Goal: Task Accomplishment & Management: Use online tool/utility

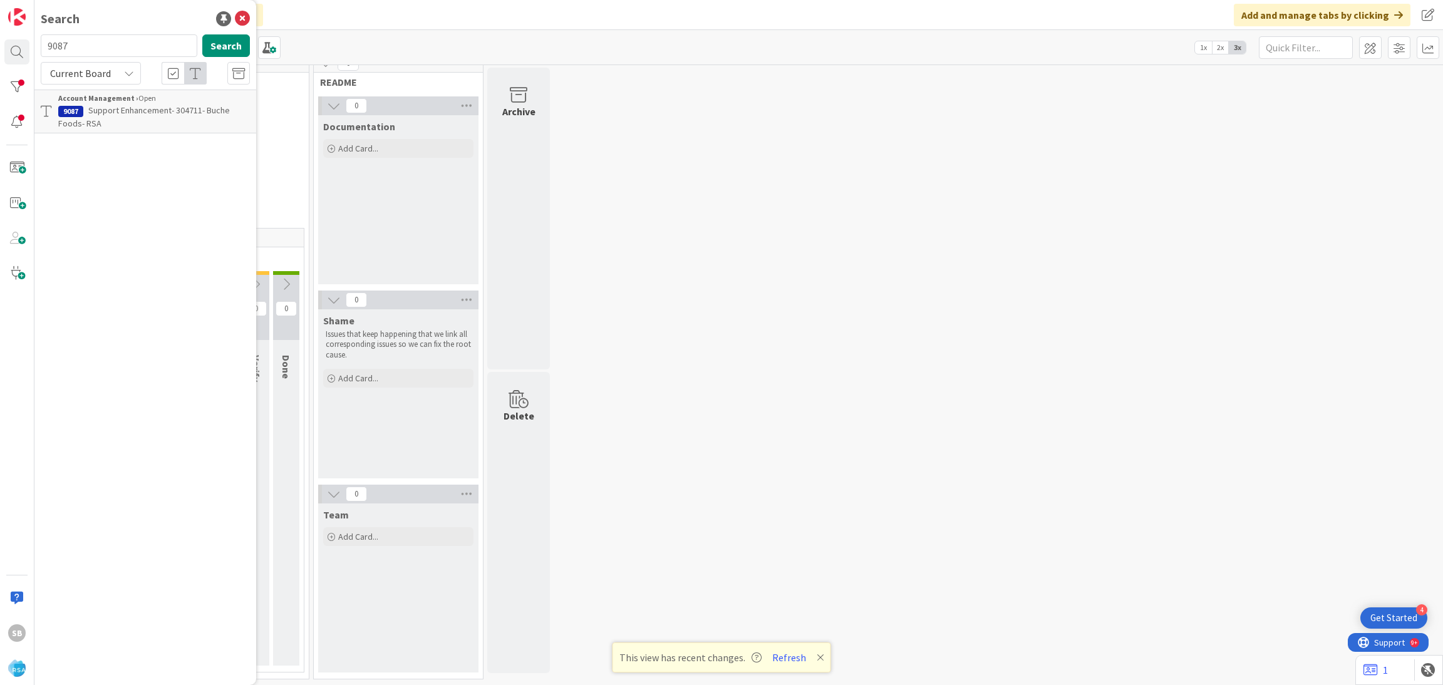
click at [152, 115] on span "Support Enhancement- 304711- Buche Foods- RSA" at bounding box center [144, 117] width 172 height 24
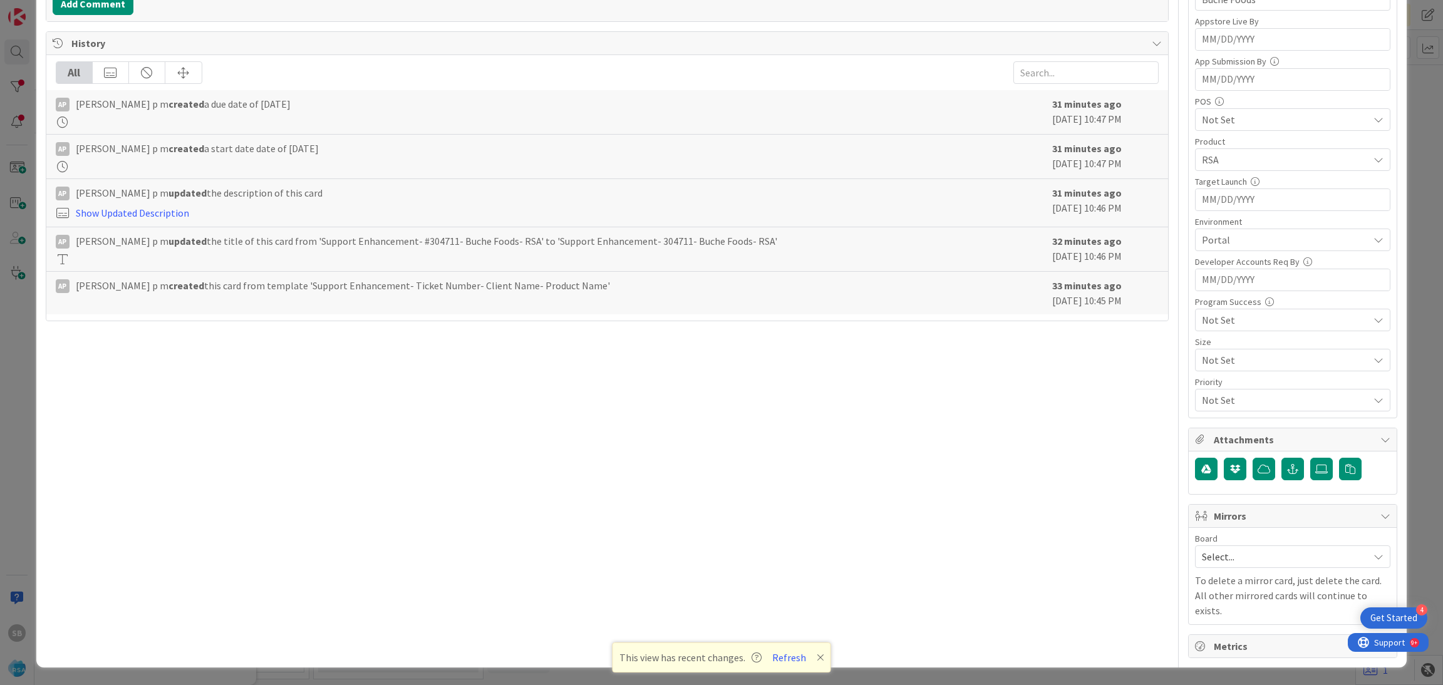
scroll to position [316, 0]
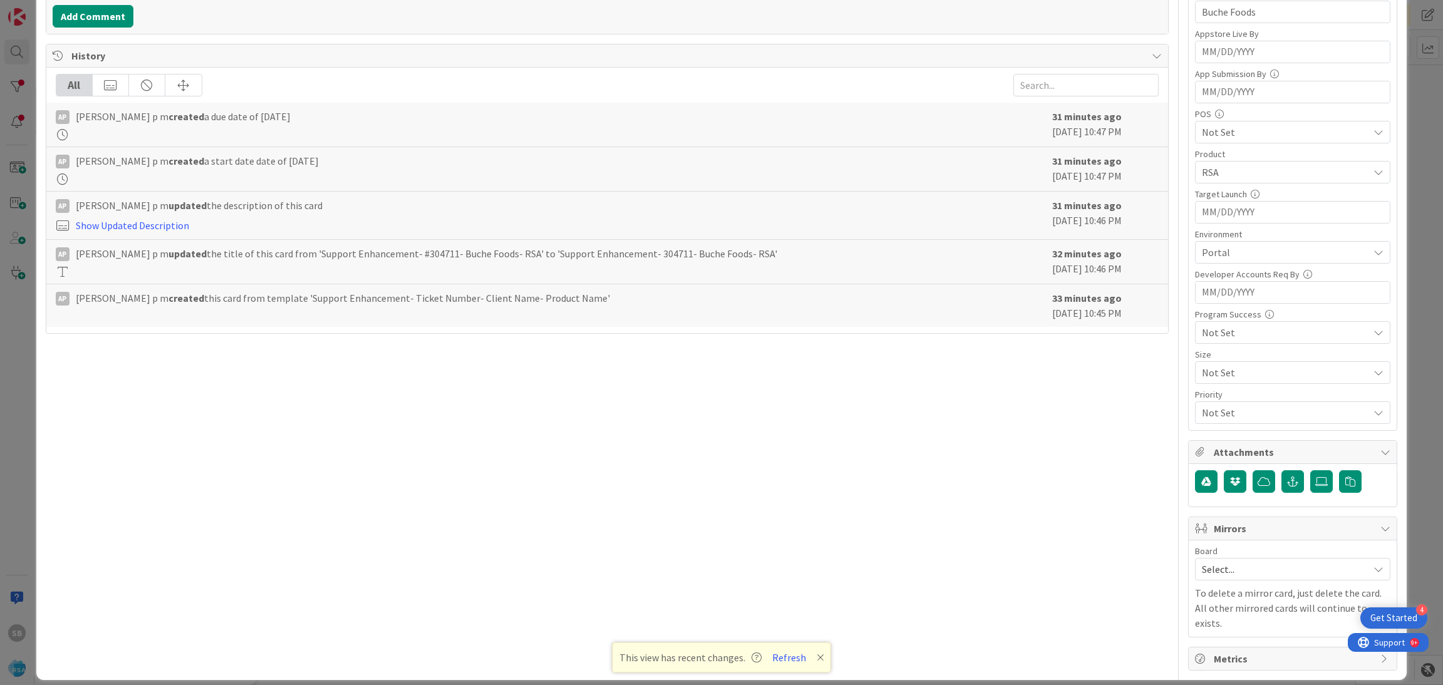
click at [1195, 569] on div "Select..." at bounding box center [1292, 569] width 195 height 23
click at [1218, 648] on span "Software Development" at bounding box center [1300, 650] width 165 height 19
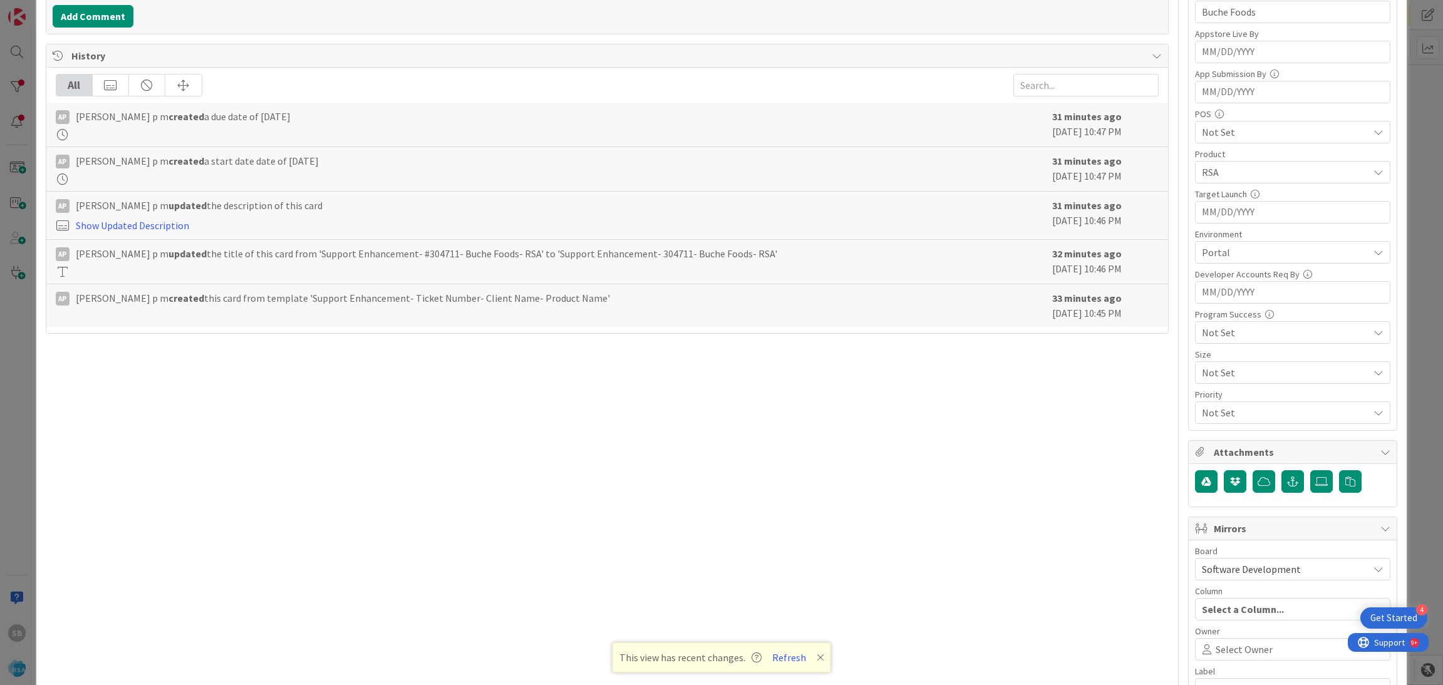
scroll to position [0, 0]
click at [1211, 636] on div "Owner" at bounding box center [1292, 631] width 195 height 9
click at [1215, 649] on span "Select Owner" at bounding box center [1243, 649] width 57 height 15
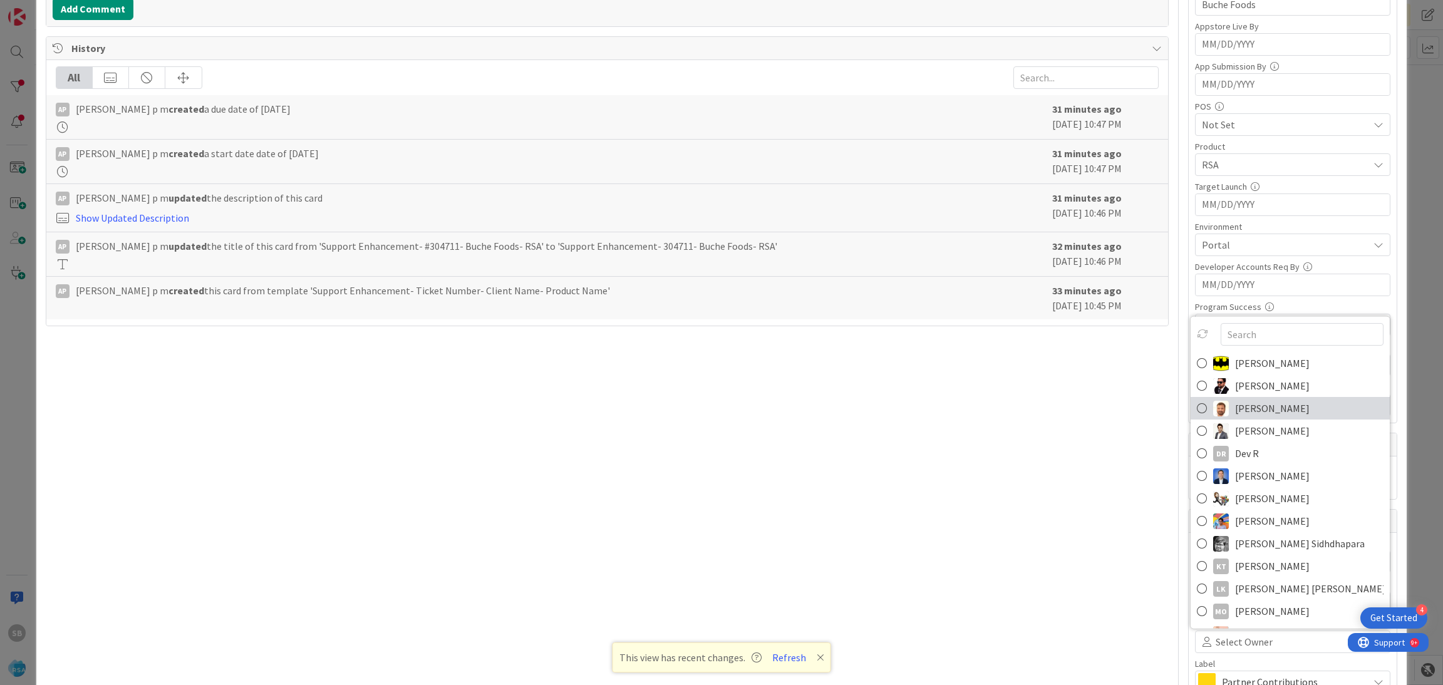
click at [1217, 419] on link "[PERSON_NAME]" at bounding box center [1289, 408] width 199 height 23
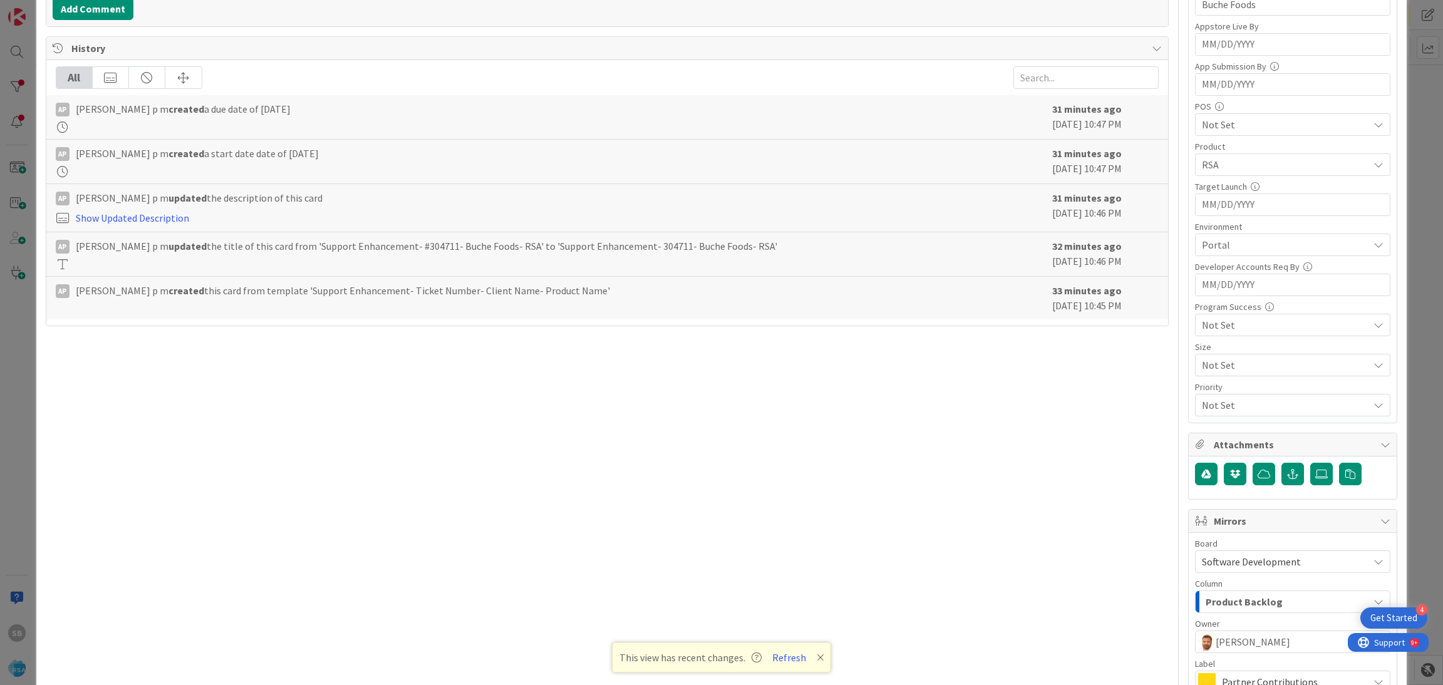
scroll to position [465, 0]
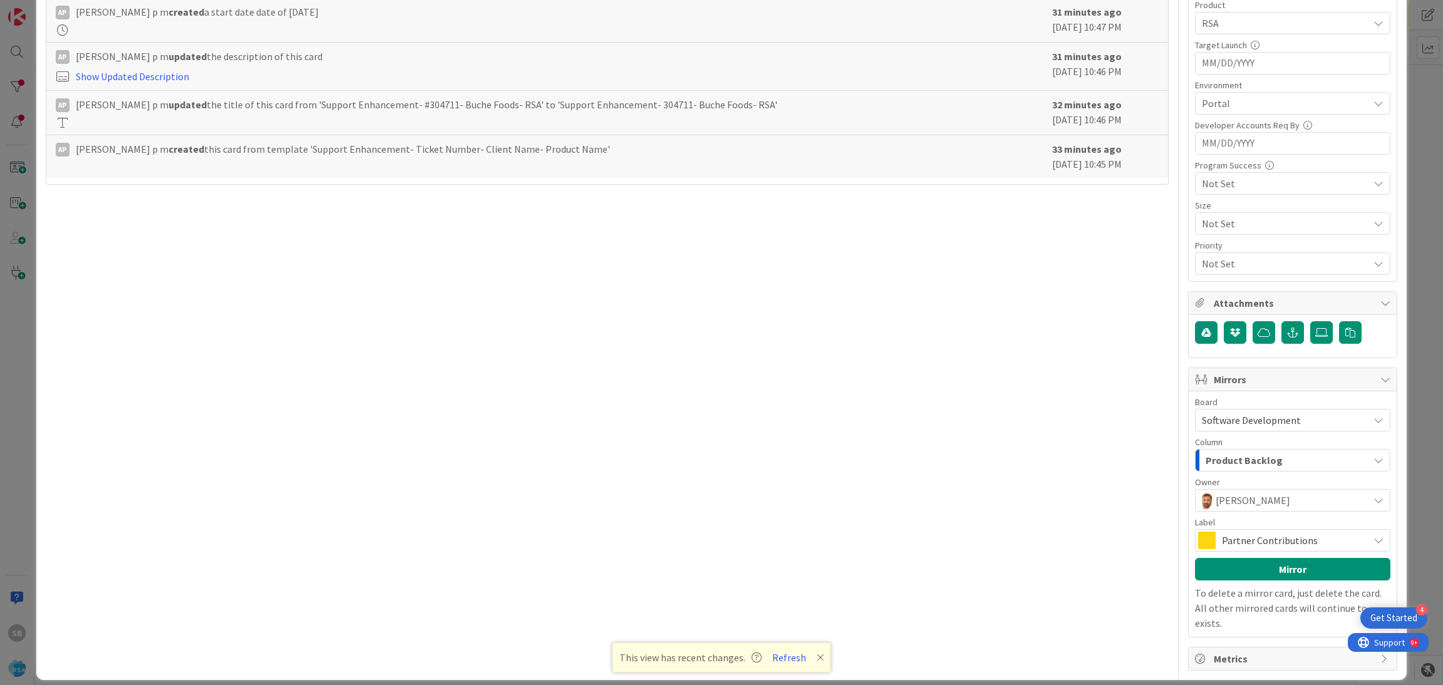
click at [1271, 539] on span "Partner Contributions" at bounding box center [1292, 541] width 140 height 18
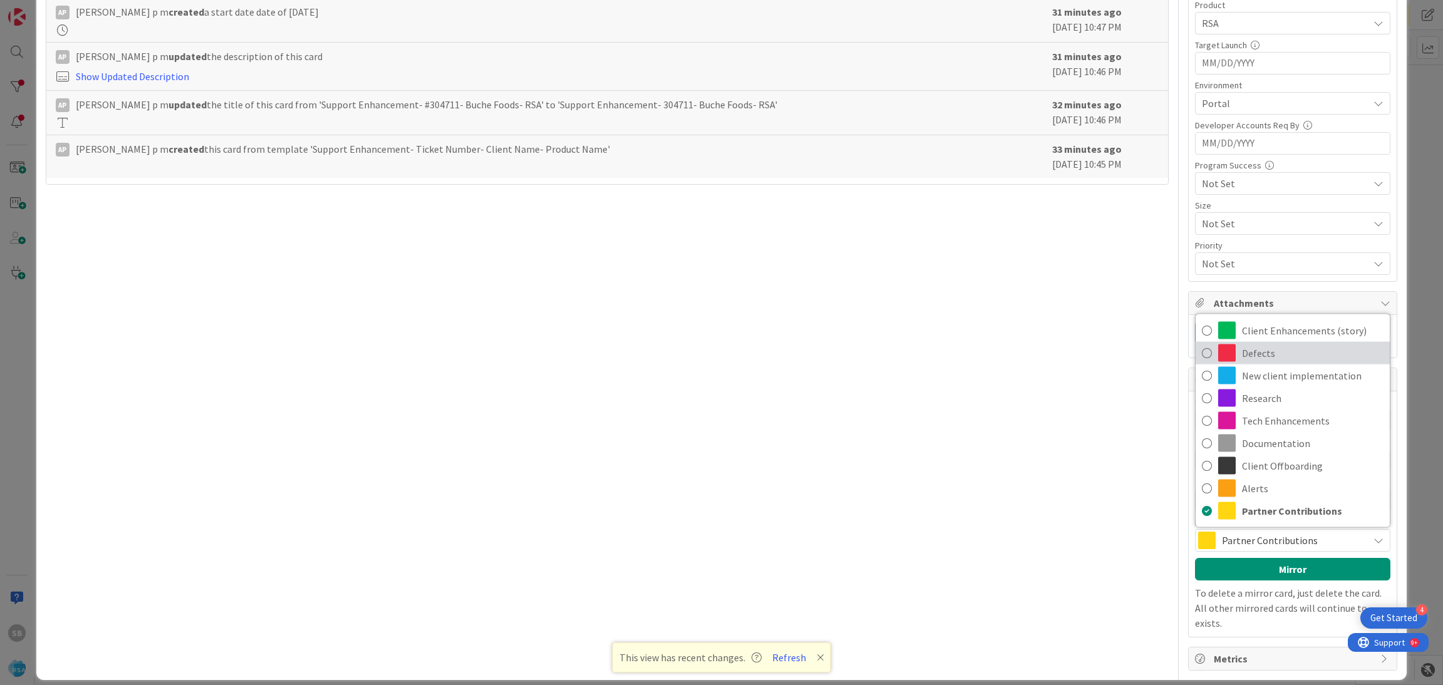
click at [1247, 348] on span "Defects" at bounding box center [1313, 353] width 142 height 19
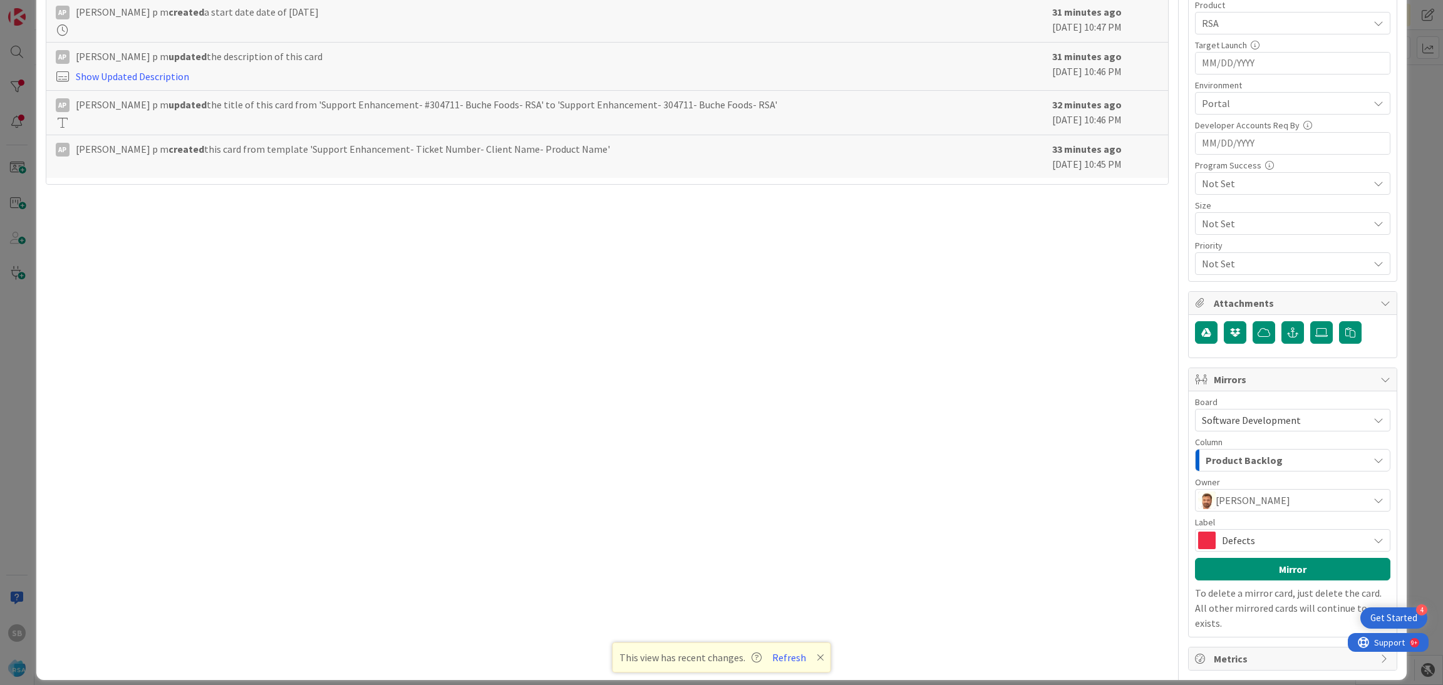
click at [1244, 583] on div "Board Software Development Account Management Software Development Column Produ…" at bounding box center [1292, 514] width 195 height 233
click at [1236, 580] on button "Mirror" at bounding box center [1292, 569] width 195 height 23
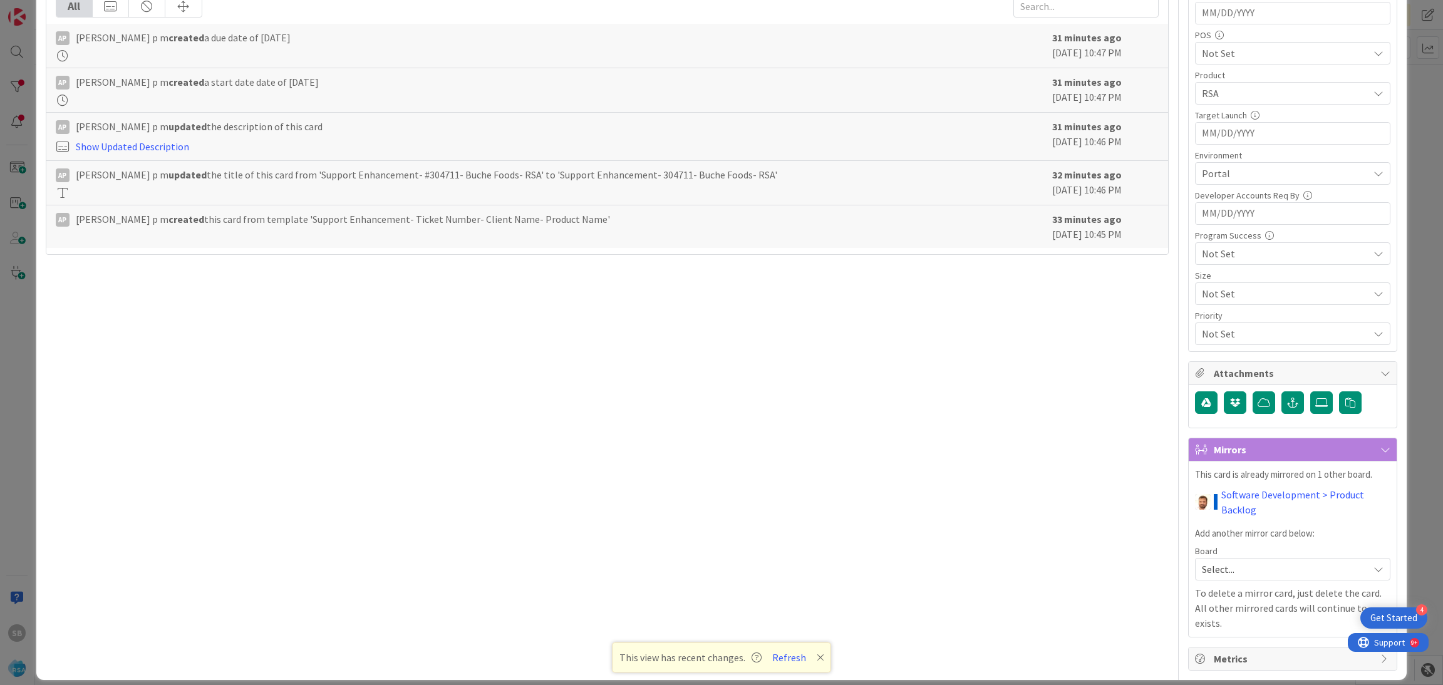
scroll to position [0, 0]
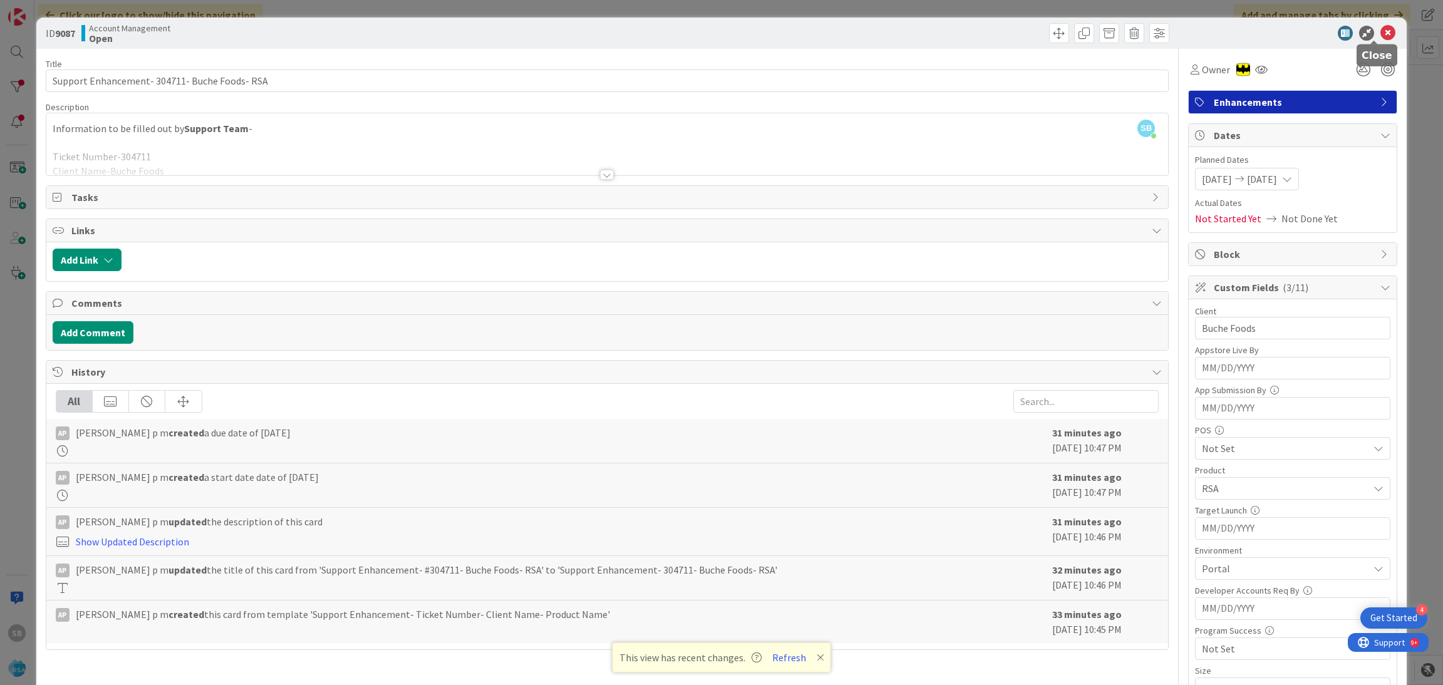
click at [1380, 28] on icon at bounding box center [1387, 33] width 15 height 15
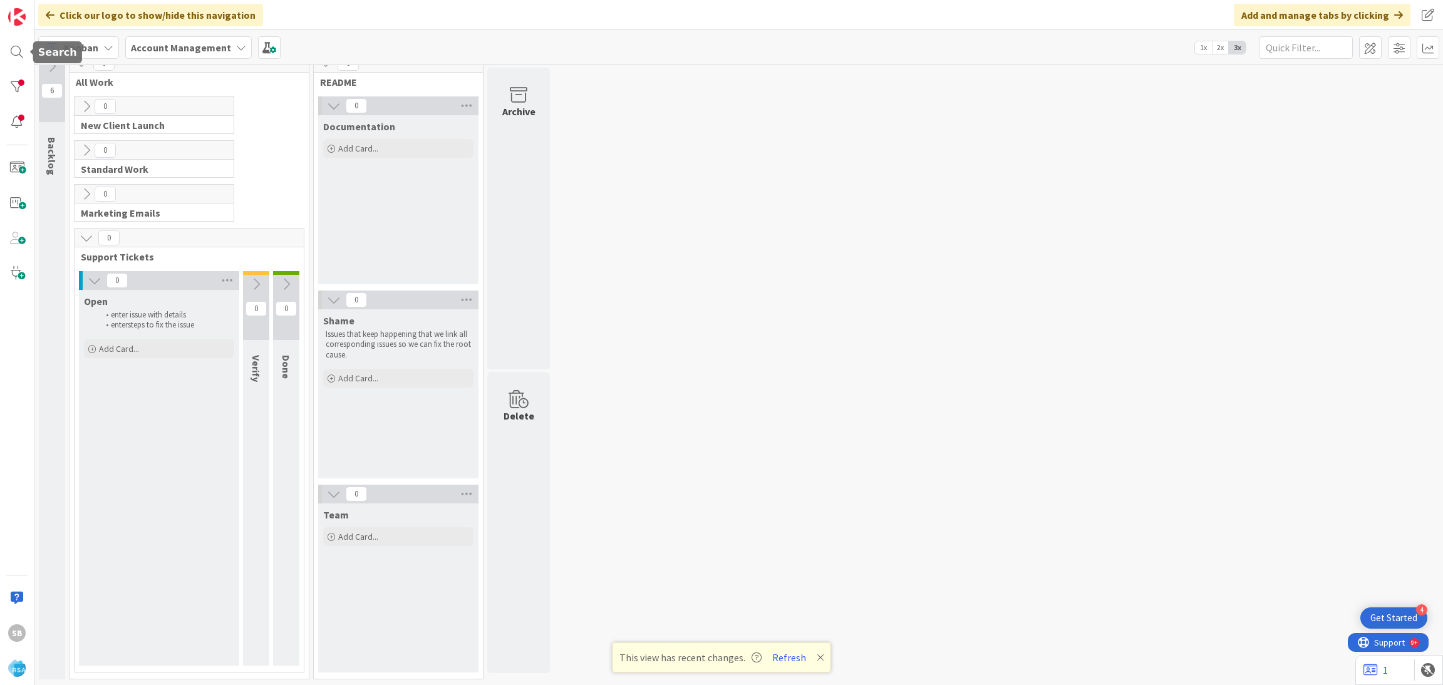
click at [3, 49] on div "SB" at bounding box center [17, 342] width 34 height 685
click at [13, 53] on div at bounding box center [16, 51] width 25 height 25
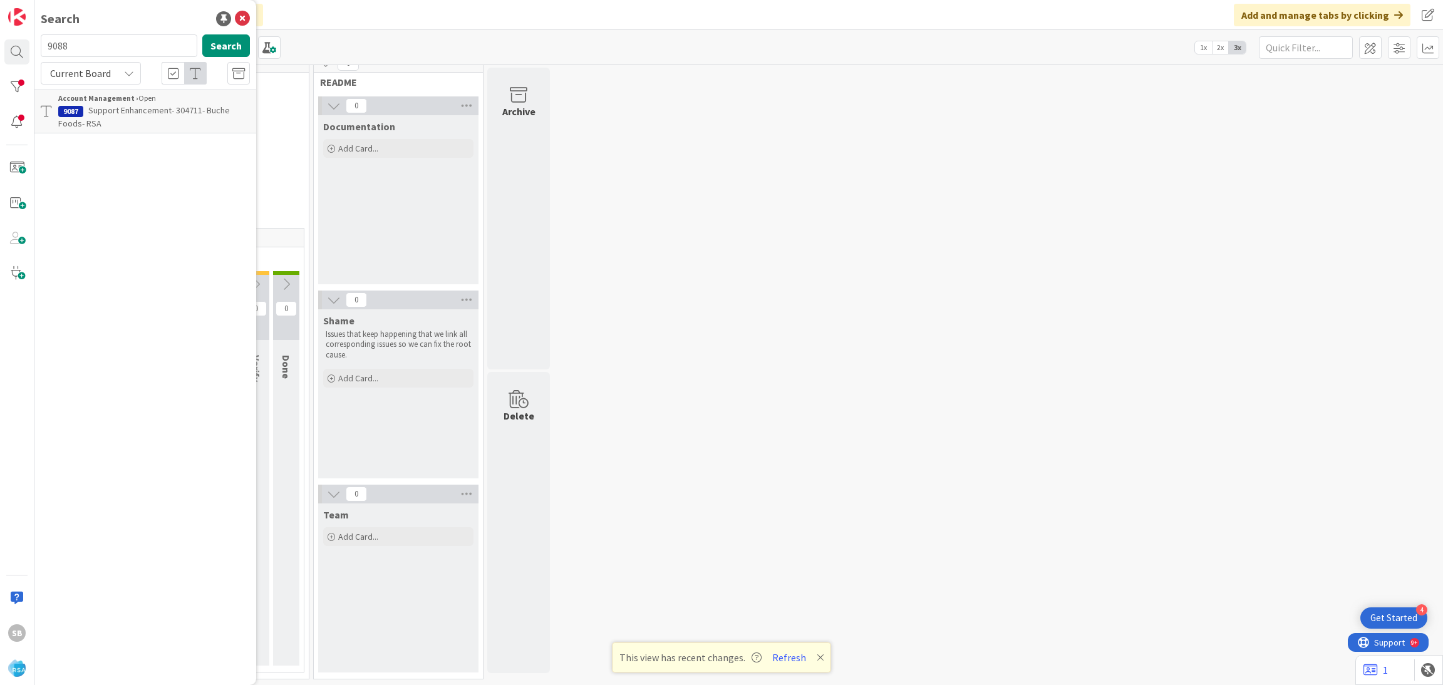
type input "9088"
click at [166, 107] on span "Support Defect- 304719- Sony super food- RSA" at bounding box center [152, 117] width 188 height 24
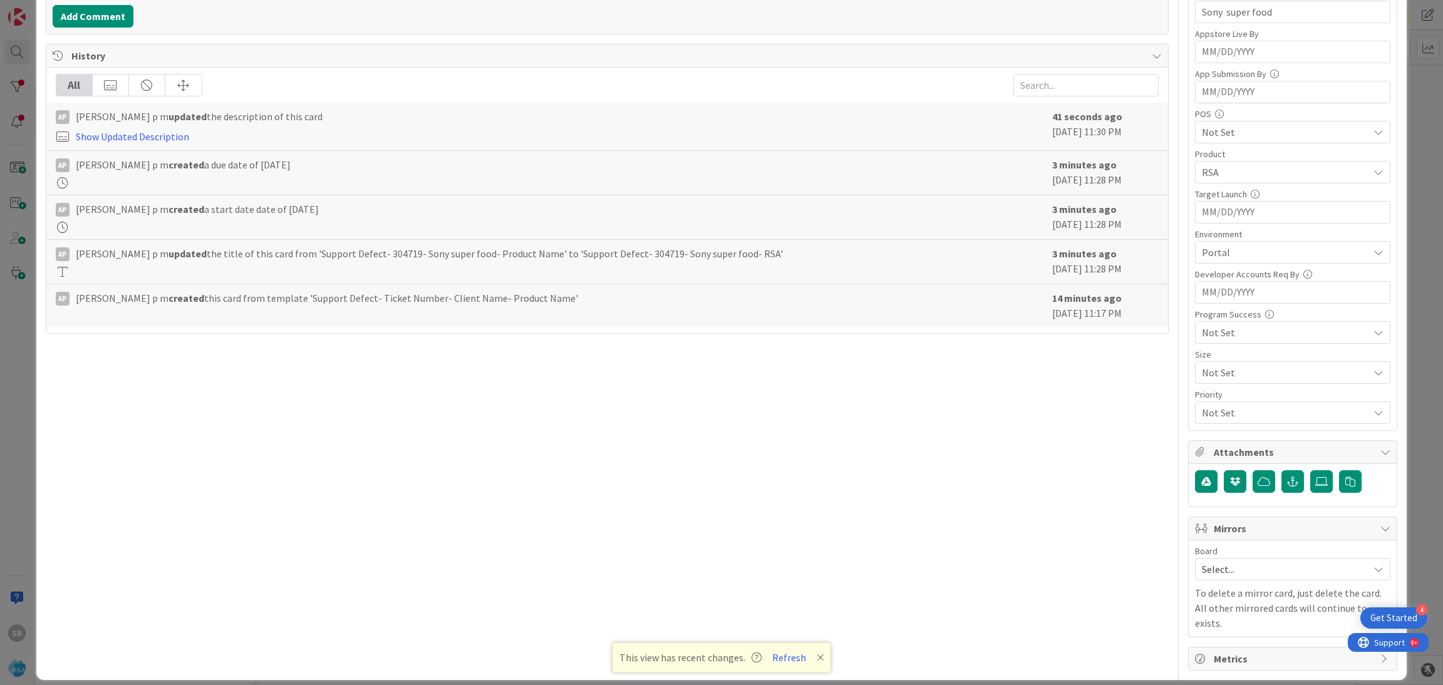
click at [1195, 578] on div "Select..." at bounding box center [1292, 569] width 195 height 23
click at [1195, 642] on link "Software Development" at bounding box center [1292, 650] width 194 height 23
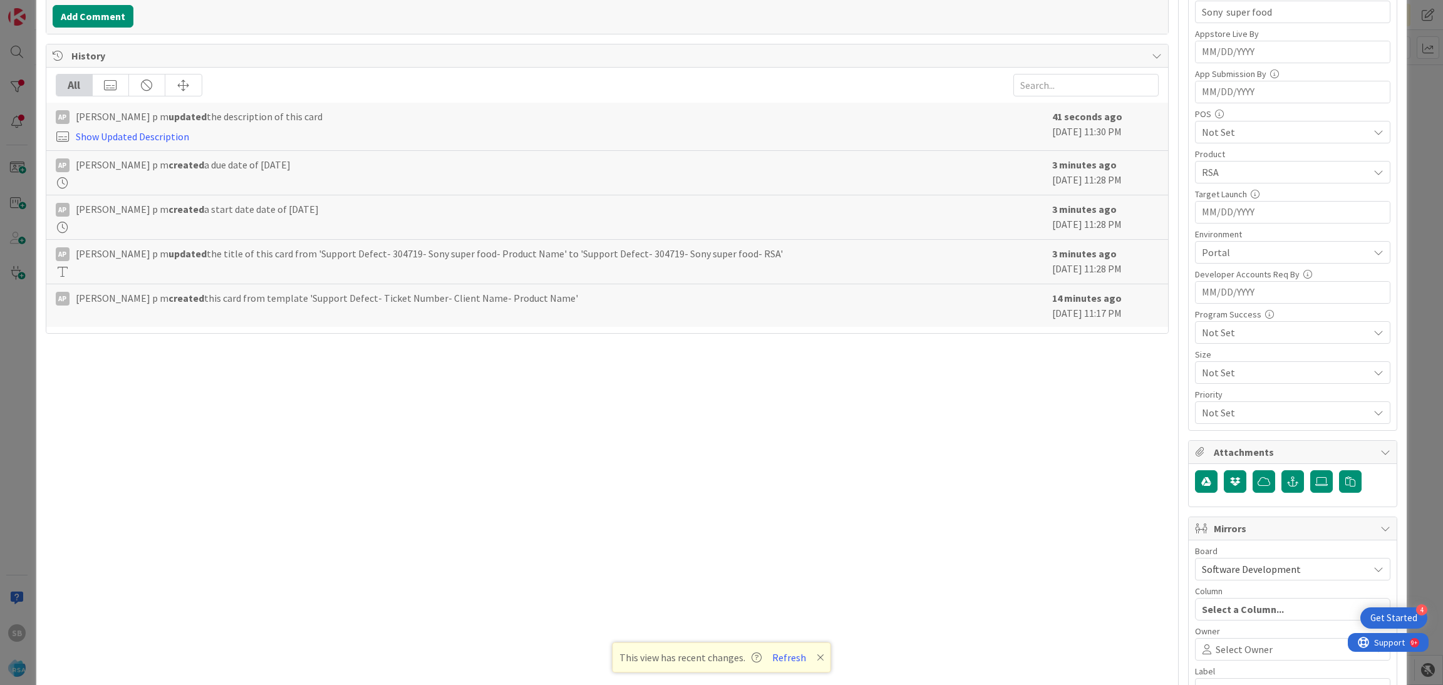
click at [1195, 642] on div "Select Owner" at bounding box center [1292, 649] width 195 height 23
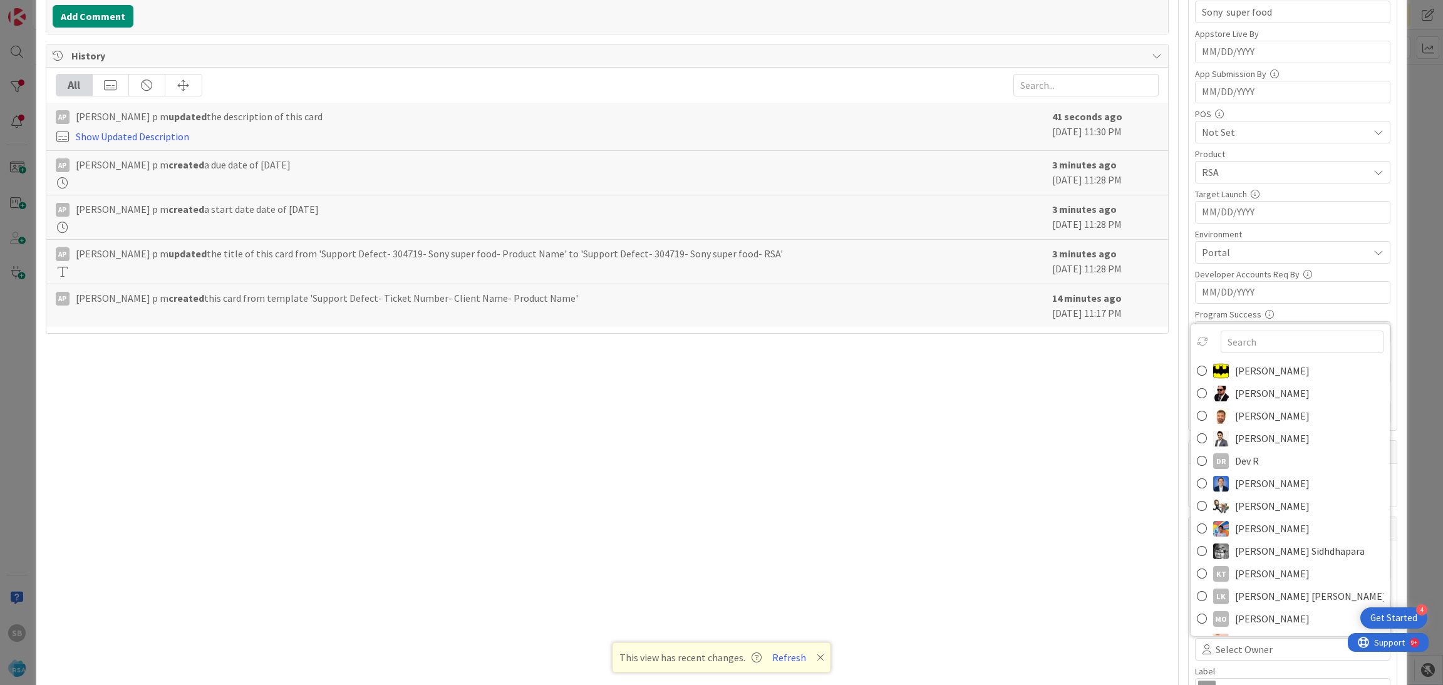
scroll to position [324, 0]
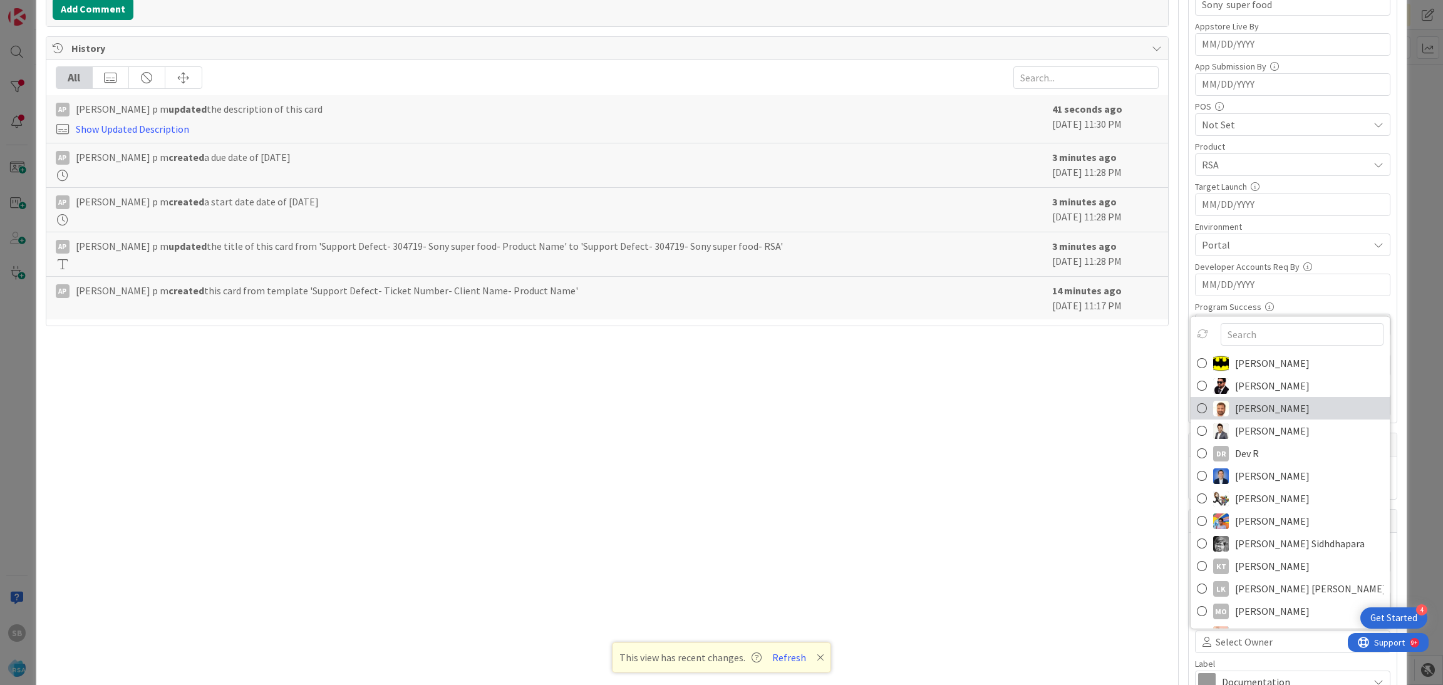
click at [1235, 411] on span "[PERSON_NAME]" at bounding box center [1272, 408] width 75 height 19
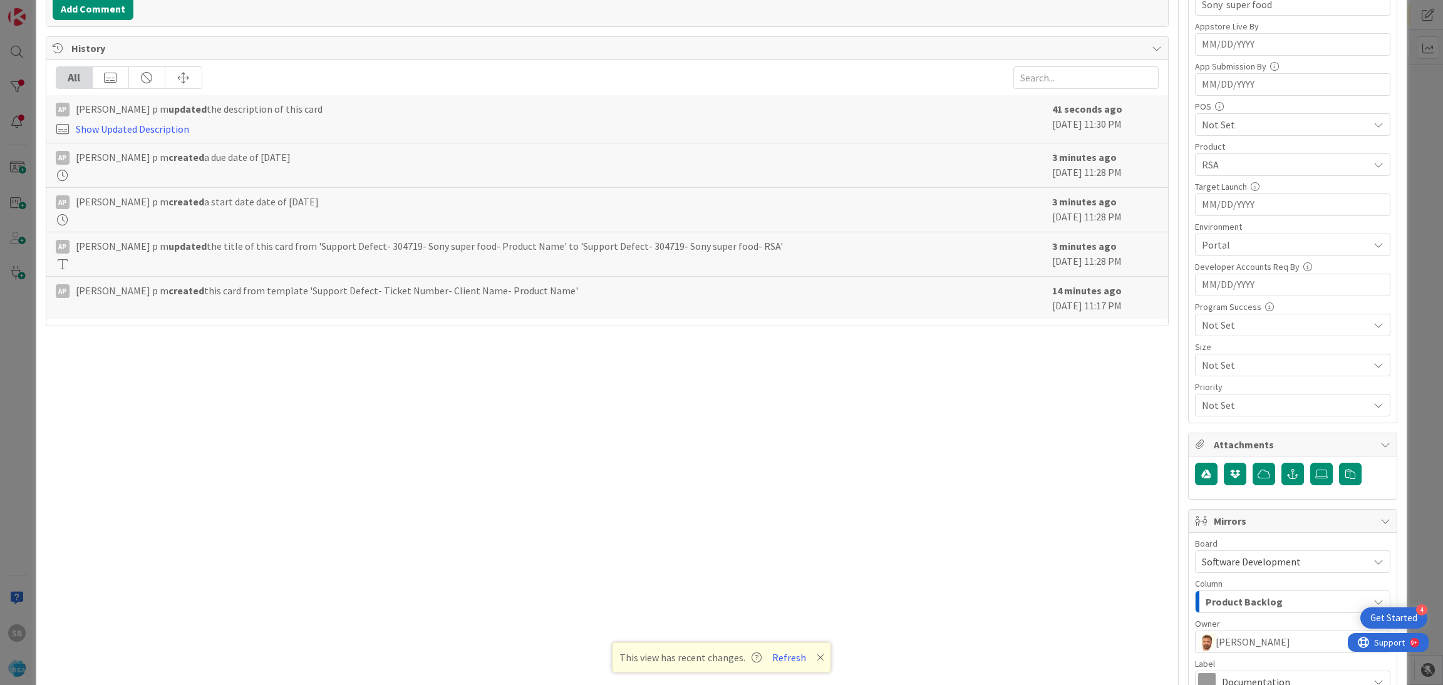
scroll to position [465, 0]
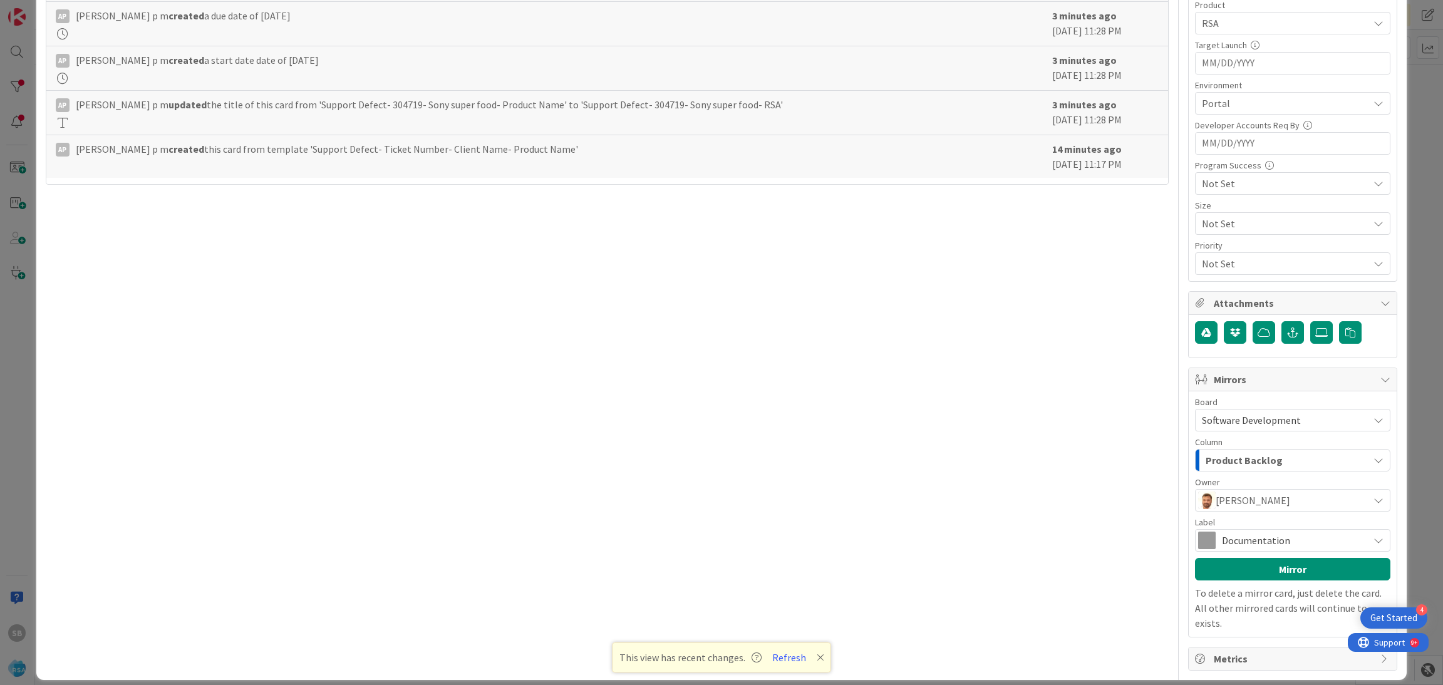
click at [1249, 544] on span "Documentation" at bounding box center [1292, 541] width 140 height 18
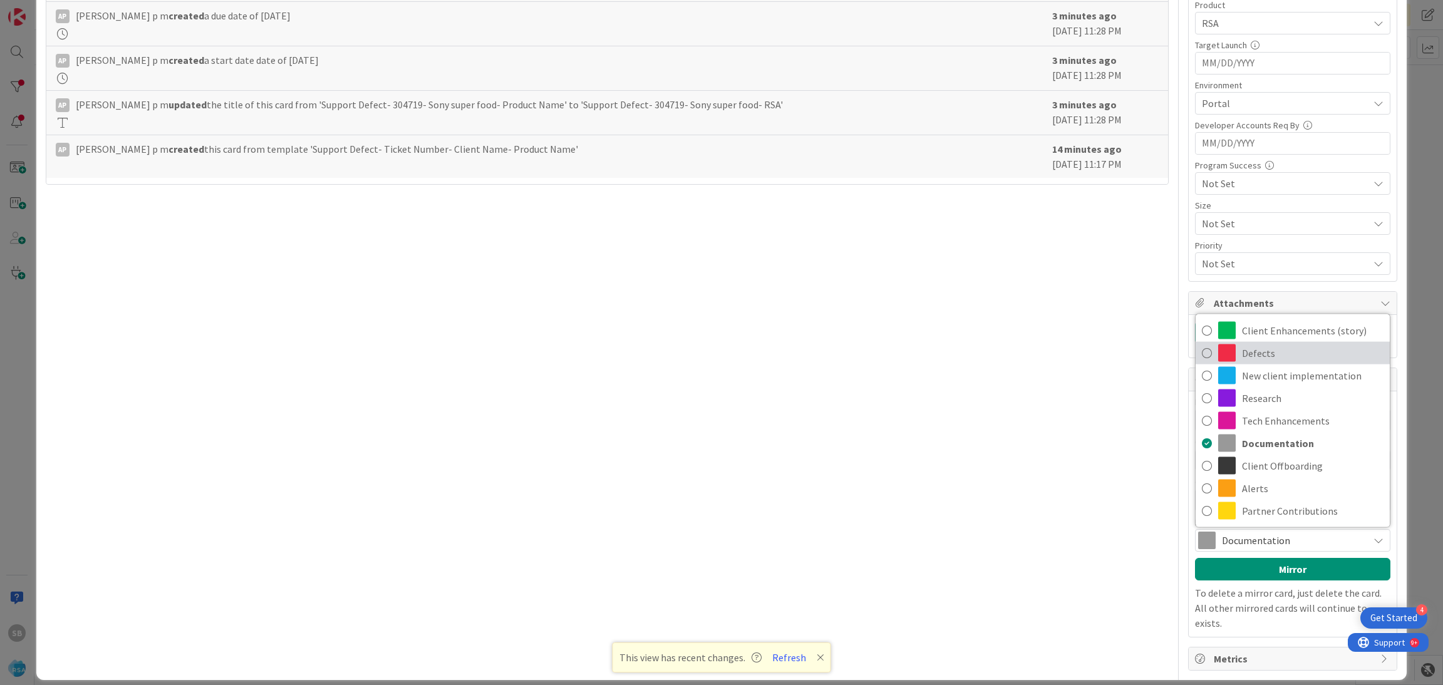
click at [1247, 346] on span "Defects" at bounding box center [1313, 353] width 142 height 19
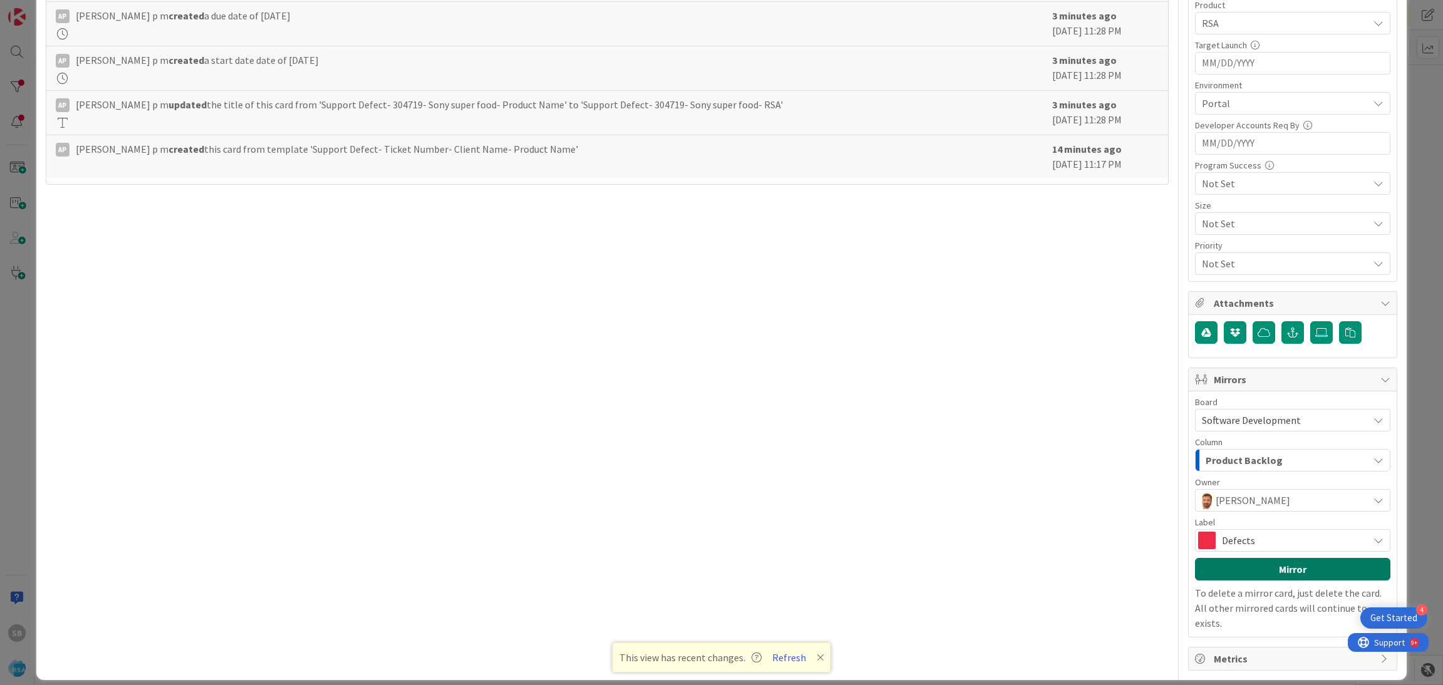
click at [1248, 573] on button "Mirror" at bounding box center [1292, 569] width 195 height 23
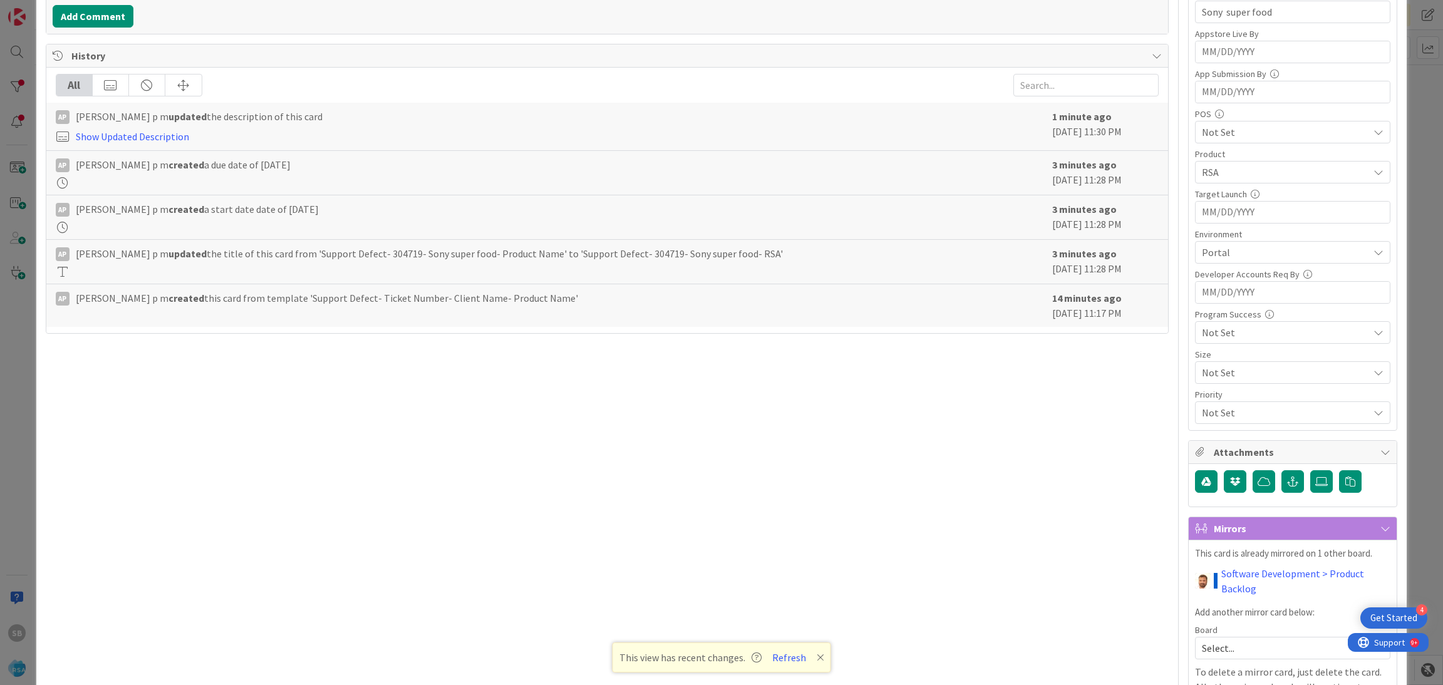
scroll to position [395, 0]
